Goal: Task Accomplishment & Management: Manage account settings

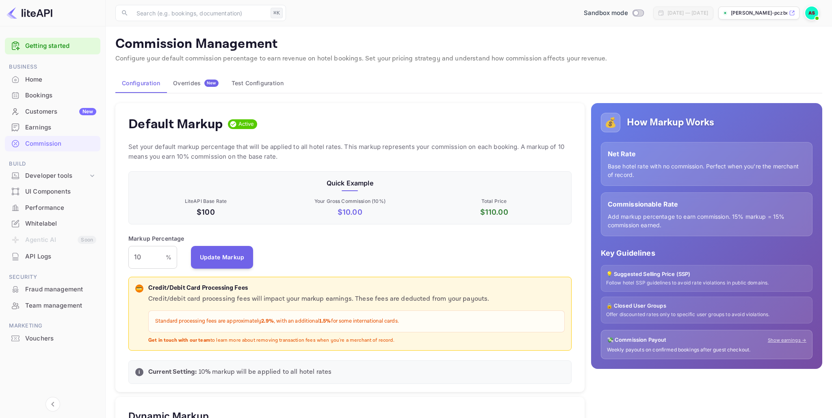
scroll to position [144, 443]
click at [812, 13] on img at bounding box center [811, 12] width 13 height 13
click at [749, 84] on div "Logout" at bounding box center [771, 83] width 93 height 19
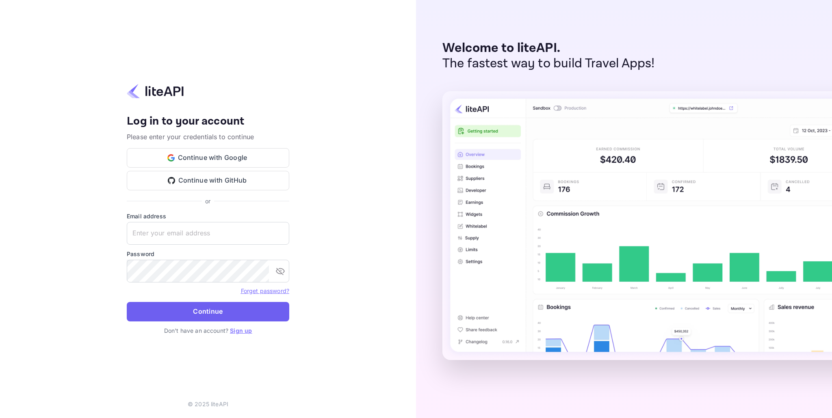
type input "[EMAIL_ADDRESS][DOMAIN_NAME]"
click at [199, 311] on button "Continue" at bounding box center [208, 311] width 162 height 19
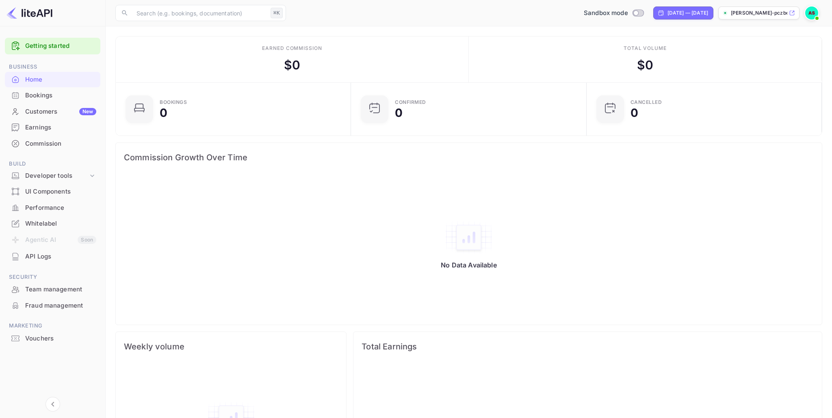
click at [810, 13] on img at bounding box center [811, 12] width 13 height 13
click at [768, 63] on div "Settings" at bounding box center [771, 63] width 93 height 19
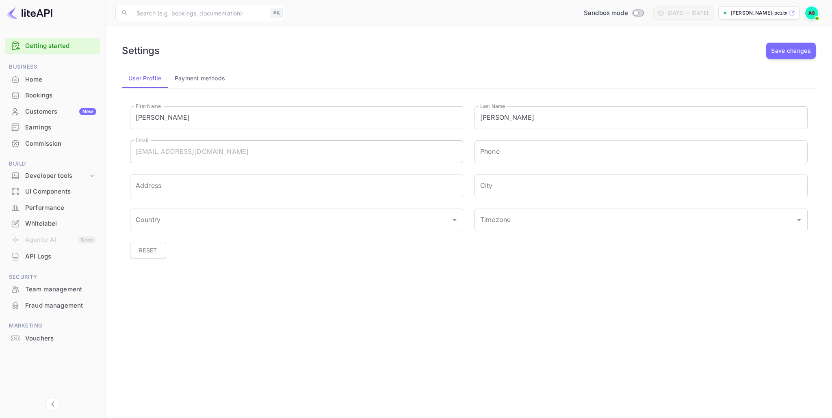
click at [198, 77] on button "Payment methods" at bounding box center [200, 78] width 64 height 19
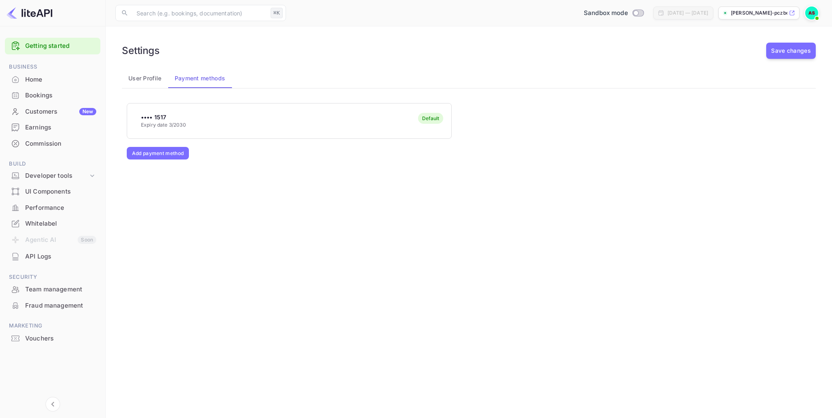
click at [144, 80] on button "User Profile" at bounding box center [145, 78] width 46 height 19
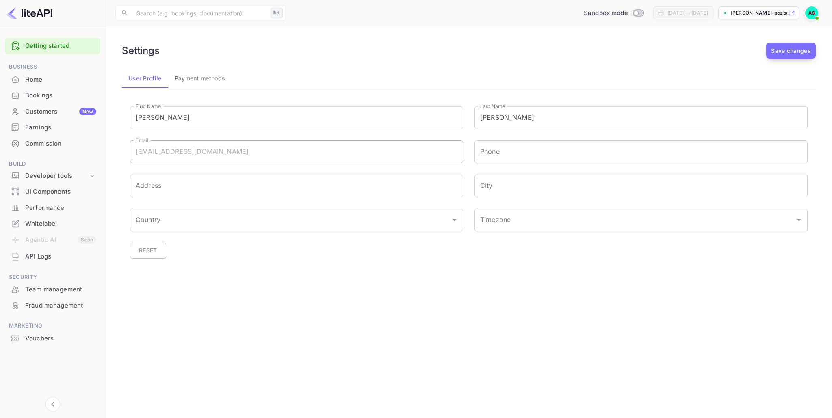
click at [797, 46] on button "Save changes" at bounding box center [791, 51] width 50 height 16
click at [91, 176] on icon at bounding box center [92, 176] width 8 height 8
click at [42, 111] on div "Customers New" at bounding box center [60, 111] width 71 height 9
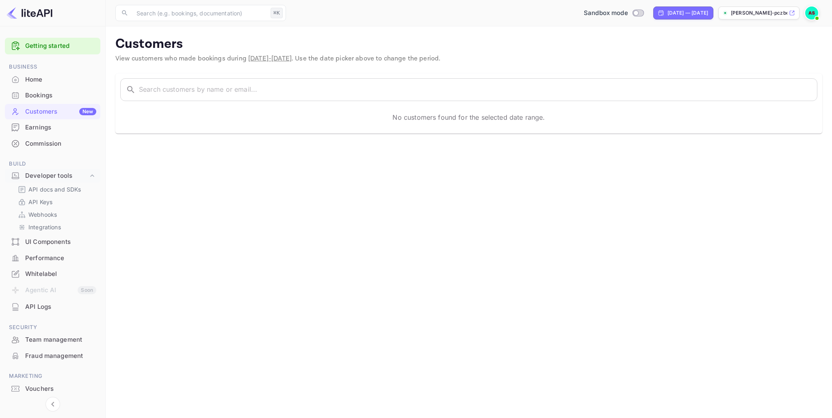
click at [35, 82] on div "Home" at bounding box center [60, 79] width 71 height 9
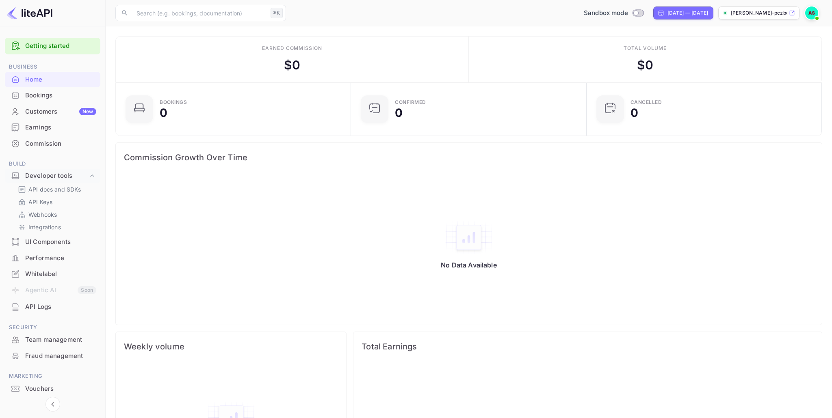
click at [40, 260] on div "Performance" at bounding box center [60, 258] width 71 height 9
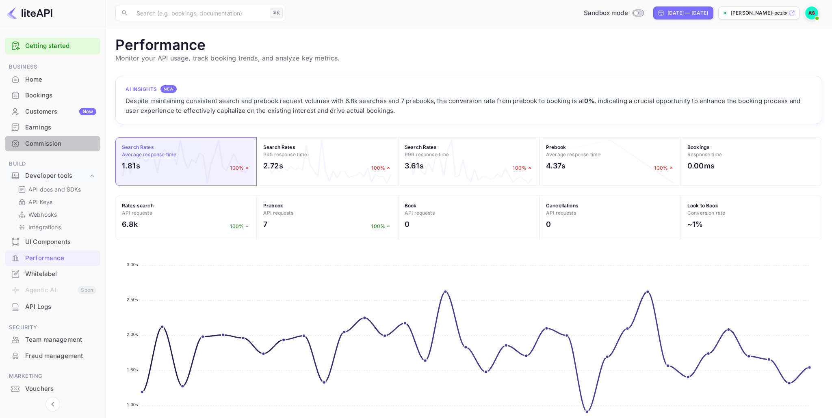
click at [35, 141] on div "Commission" at bounding box center [60, 143] width 71 height 9
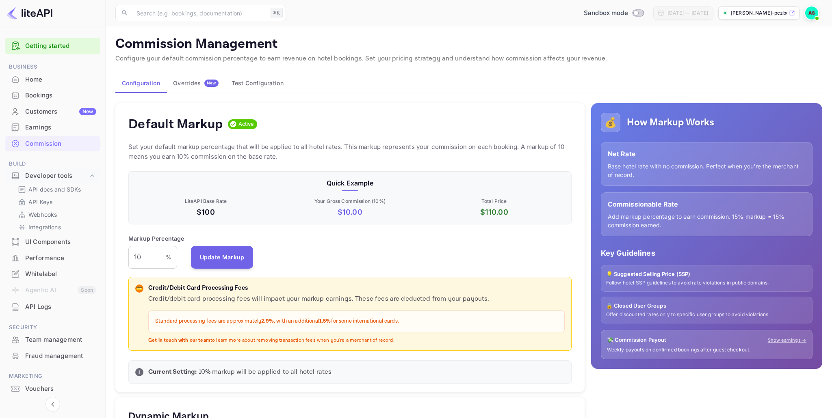
scroll to position [144, 443]
drag, startPoint x: 147, startPoint y: 260, endPoint x: 133, endPoint y: 258, distance: 14.4
click at [133, 258] on input "10" at bounding box center [146, 257] width 37 height 23
type input "7"
click at [221, 254] on button "Update Markup" at bounding box center [222, 257] width 63 height 23
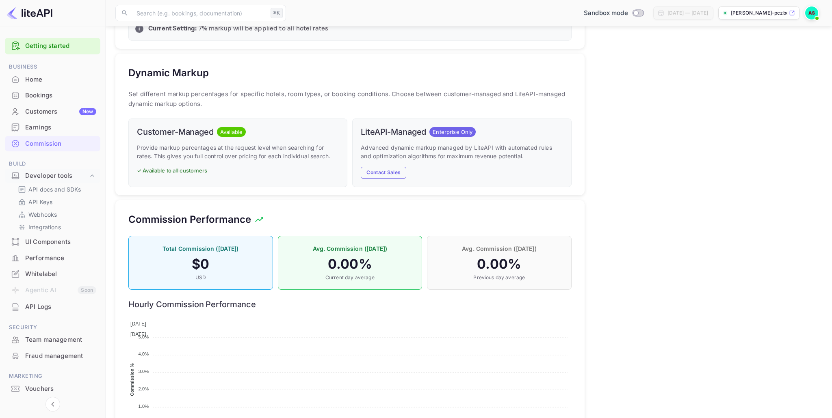
scroll to position [341, 0]
